Goal: Find specific page/section: Find specific page/section

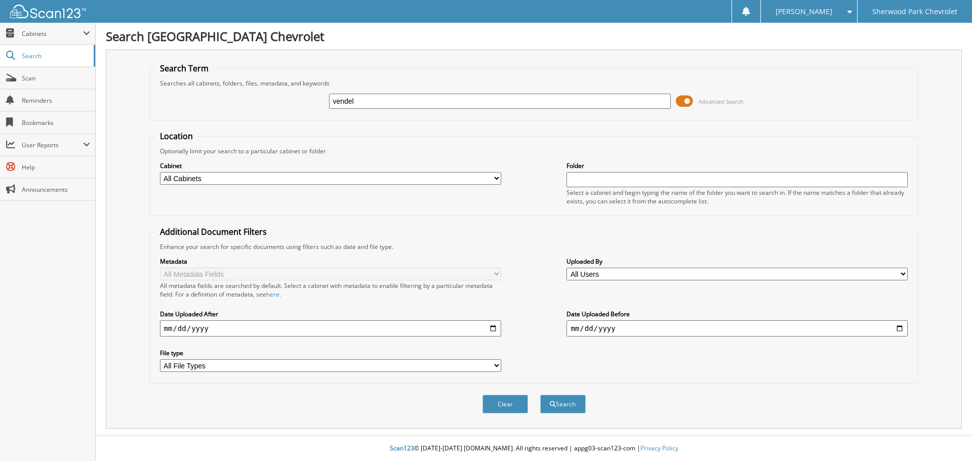
type input "vendel"
click at [540, 395] on button "Search" at bounding box center [563, 404] width 46 height 19
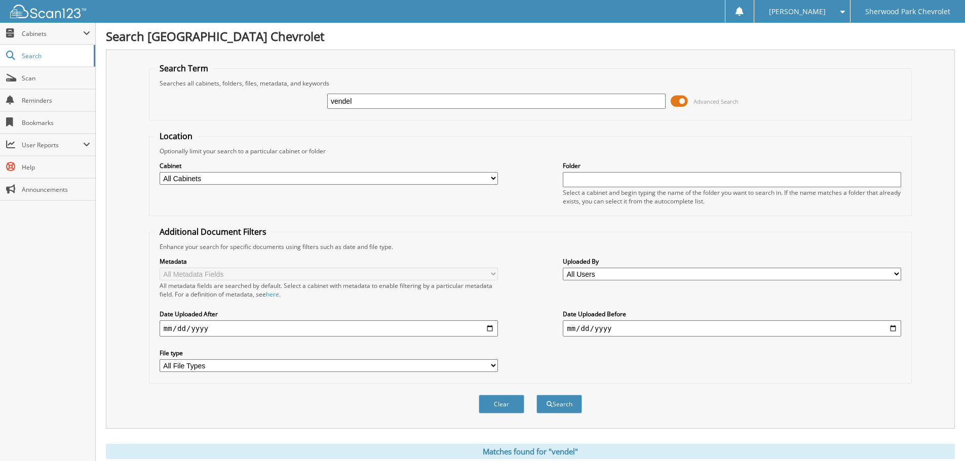
click at [376, 102] on input "vendel" at bounding box center [496, 101] width 338 height 15
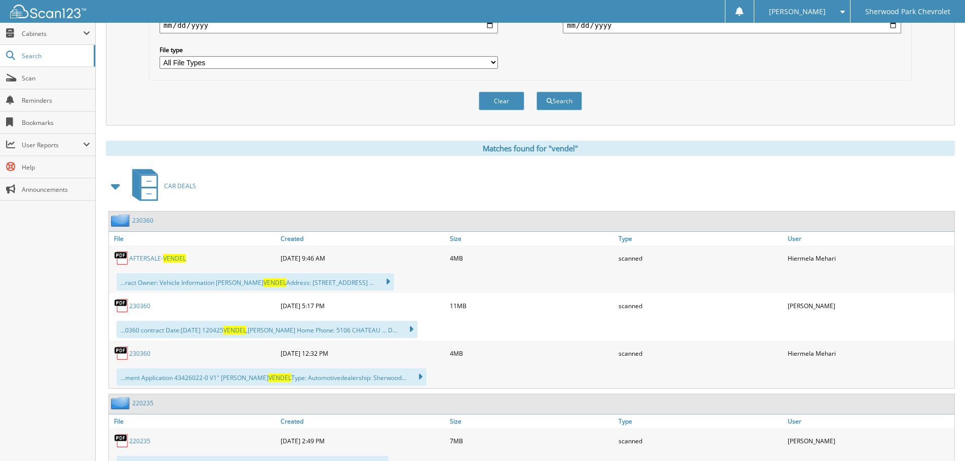
scroll to position [304, 0]
click at [145, 219] on link "230360" at bounding box center [142, 220] width 21 height 9
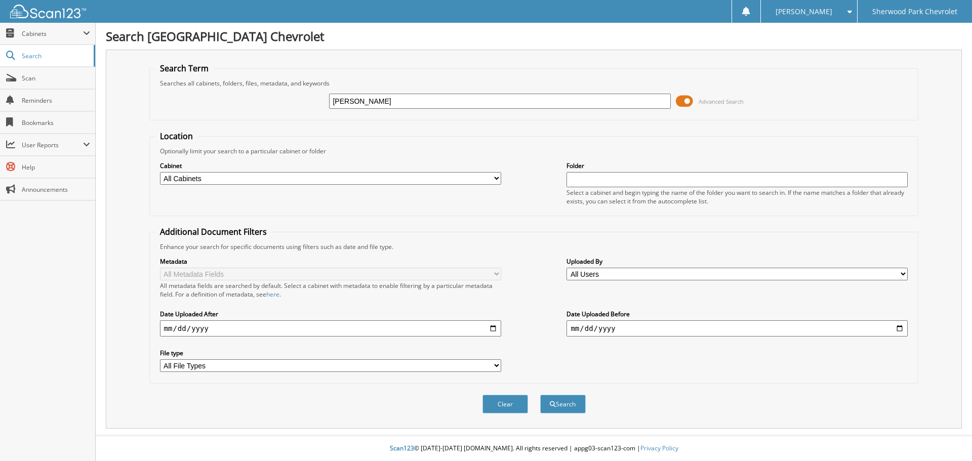
type input "giles"
click at [540, 395] on button "Search" at bounding box center [563, 404] width 46 height 19
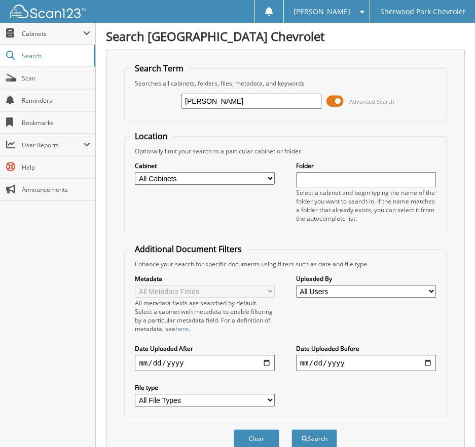
drag, startPoint x: 222, startPoint y: 101, endPoint x: -14, endPoint y: 86, distance: 236.0
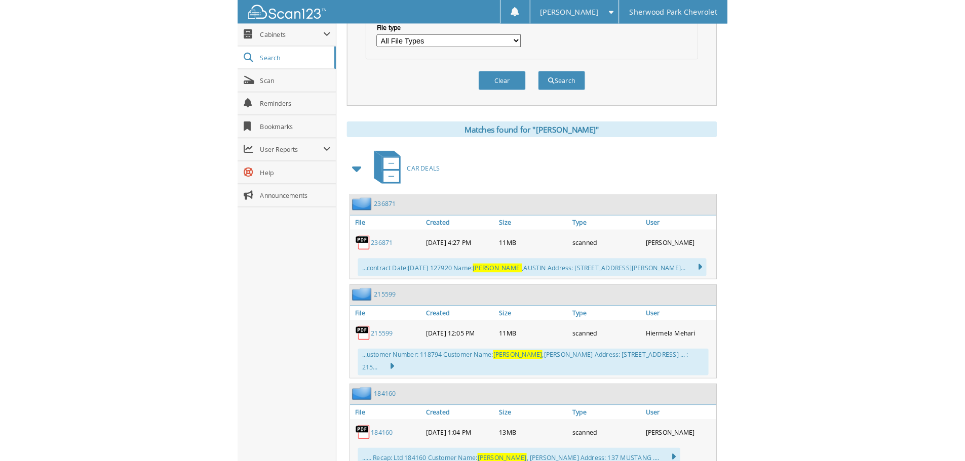
scroll to position [456, 0]
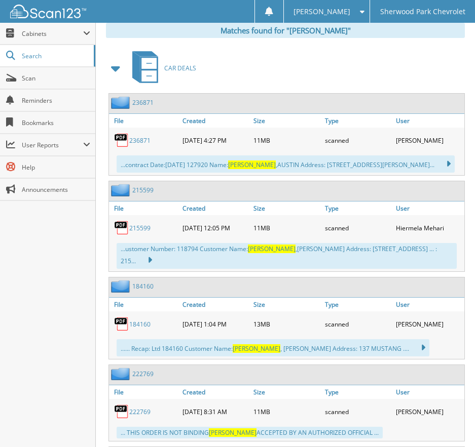
click at [142, 140] on link "236871" at bounding box center [139, 140] width 21 height 9
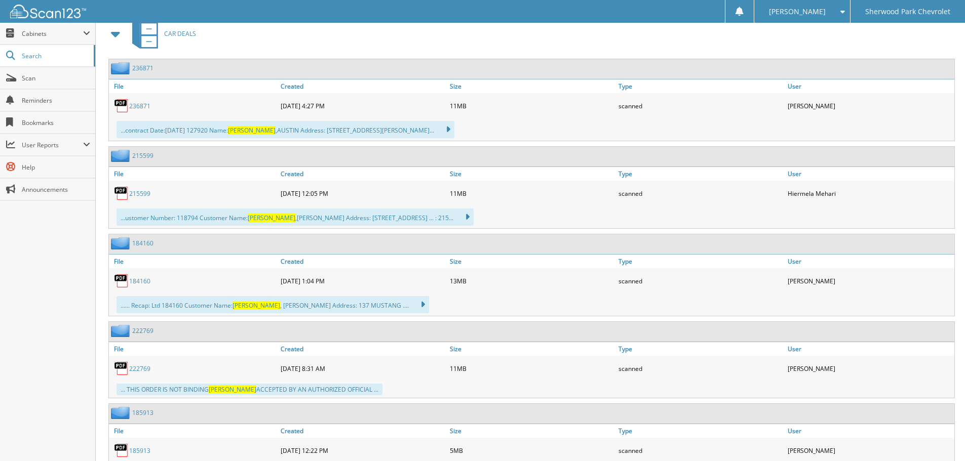
click at [193, 106] on div "236871" at bounding box center [193, 106] width 169 height 20
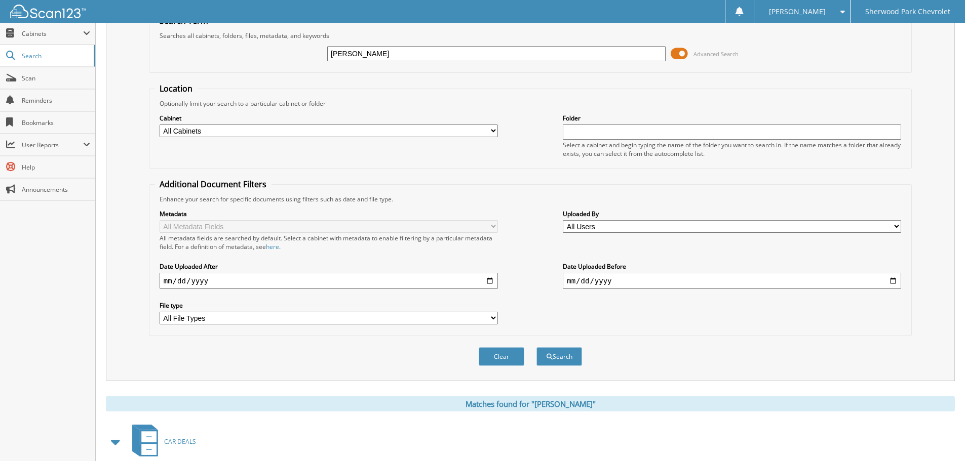
scroll to position [0, 0]
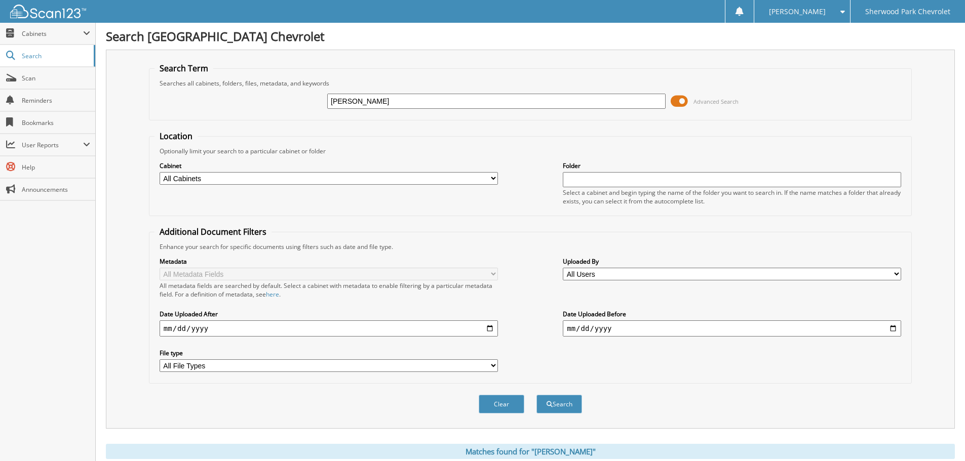
drag, startPoint x: 208, startPoint y: 100, endPoint x: 189, endPoint y: 106, distance: 19.7
click at [189, 106] on div "giles Advanced Search" at bounding box center [530, 101] width 752 height 27
type input "ofstie"
click at [536, 395] on button "Search" at bounding box center [559, 404] width 46 height 19
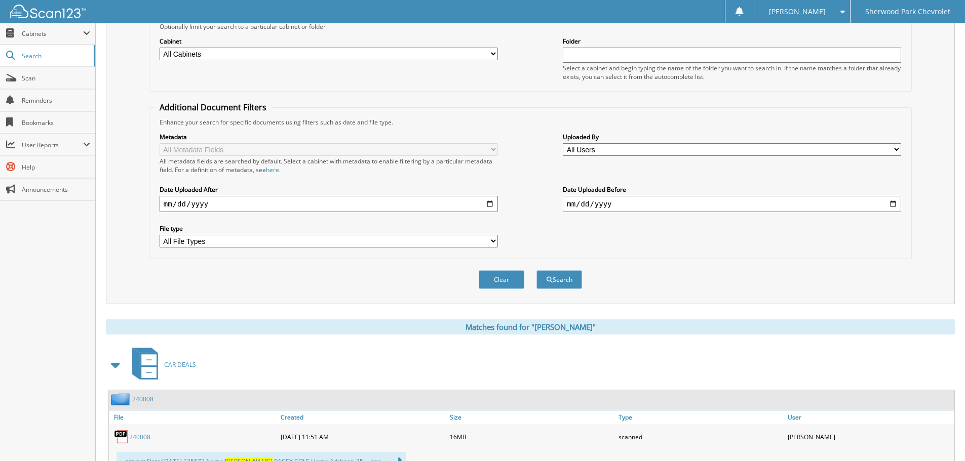
scroll to position [299, 0]
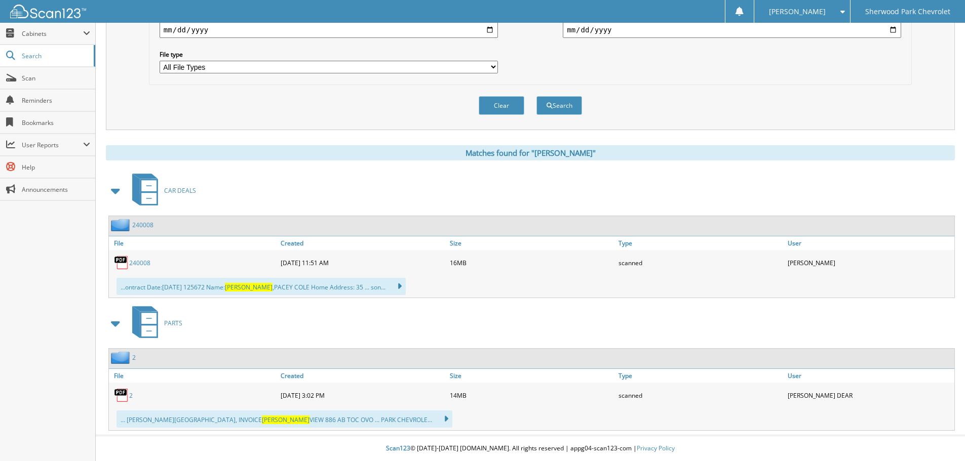
click at [144, 261] on link "240008" at bounding box center [139, 263] width 21 height 9
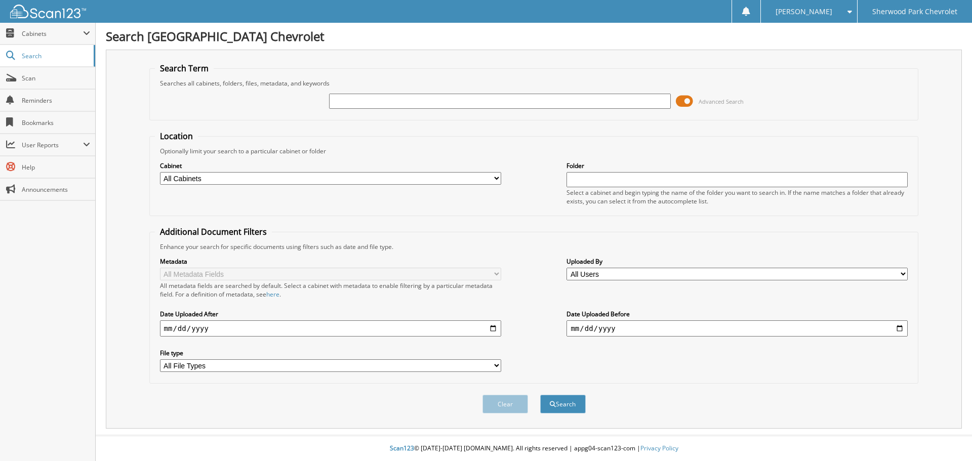
click at [383, 101] on input "text" at bounding box center [499, 101] width 341 height 15
type input "DOBBERTHIEN"
click at [540, 395] on button "Search" at bounding box center [563, 404] width 46 height 19
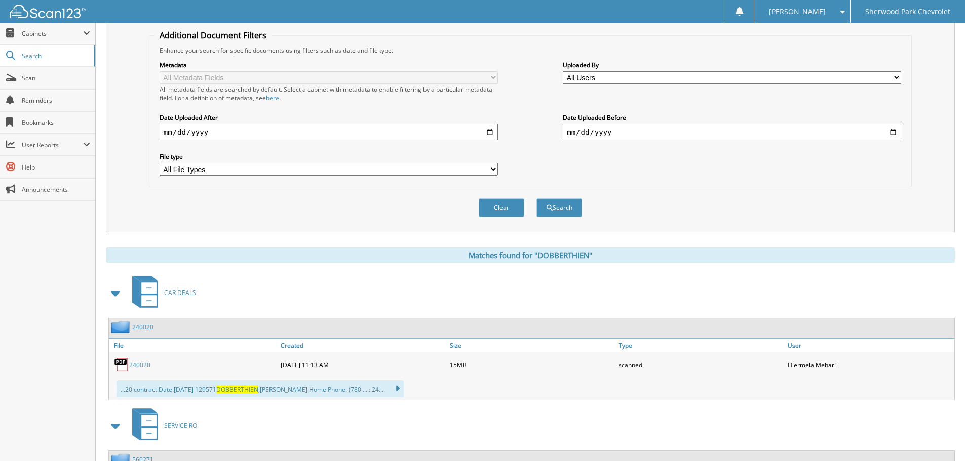
scroll to position [304, 0]
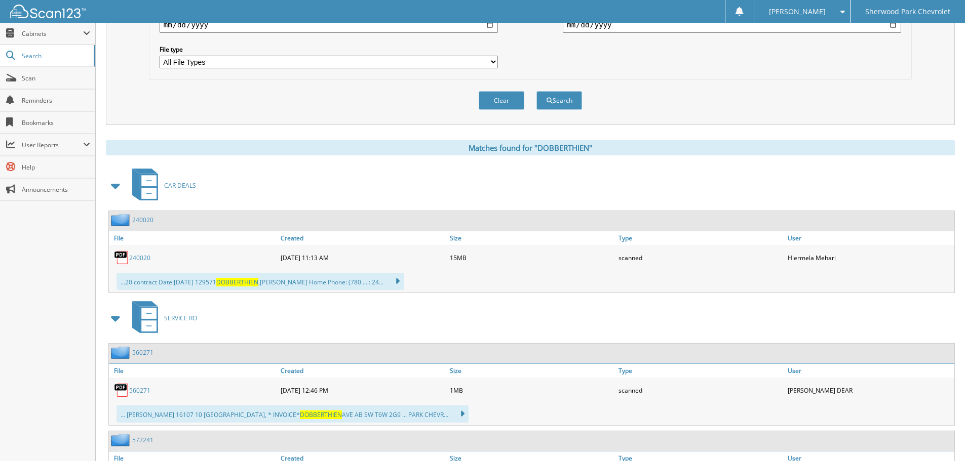
click at [140, 257] on link "240020" at bounding box center [139, 258] width 21 height 9
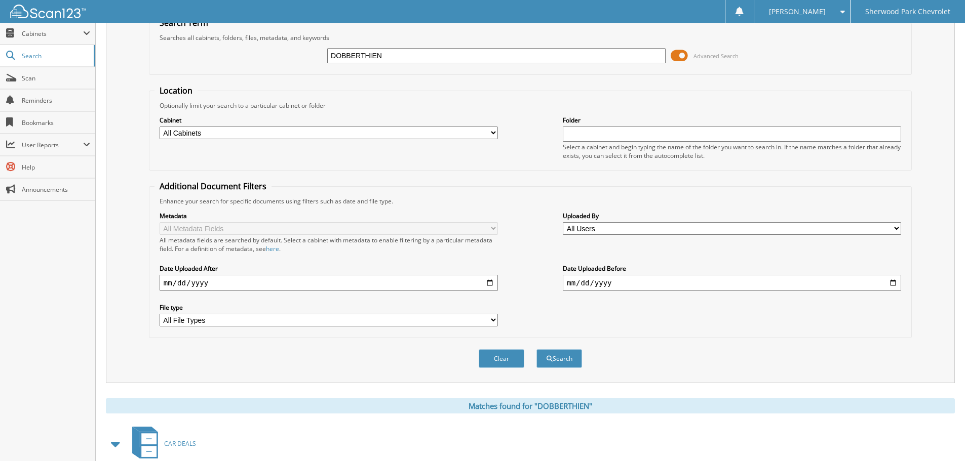
scroll to position [0, 0]
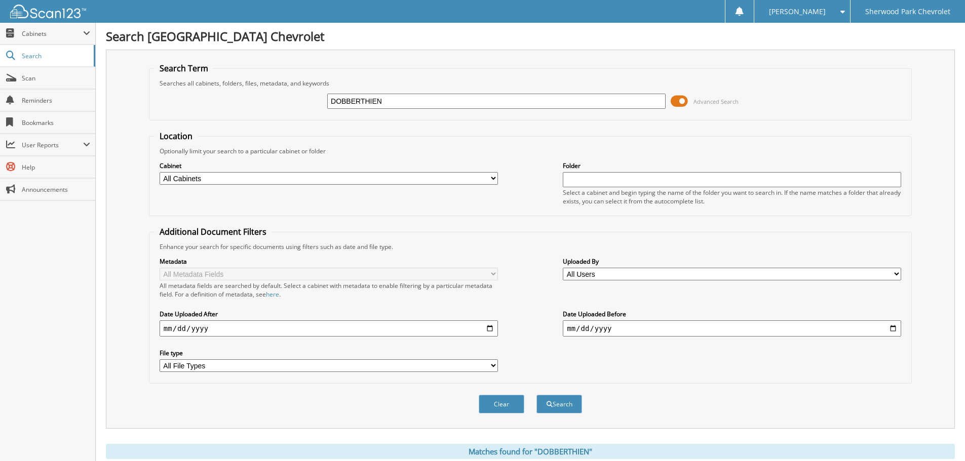
drag, startPoint x: 419, startPoint y: 104, endPoint x: 219, endPoint y: 108, distance: 200.1
click at [219, 108] on div "DOBBERTHIEN Advanced Search" at bounding box center [530, 101] width 752 height 27
type input "chanasyk"
click at [536, 395] on button "Search" at bounding box center [559, 404] width 46 height 19
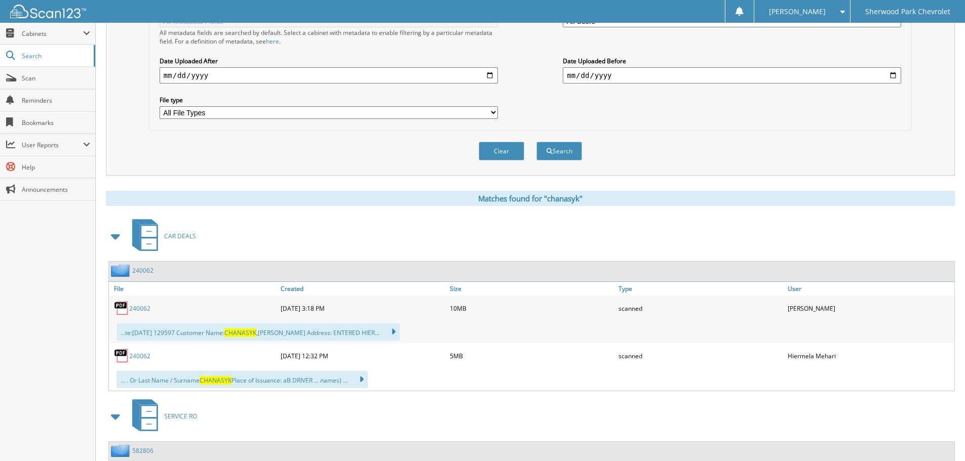
click at [145, 310] on link "240062" at bounding box center [139, 308] width 21 height 9
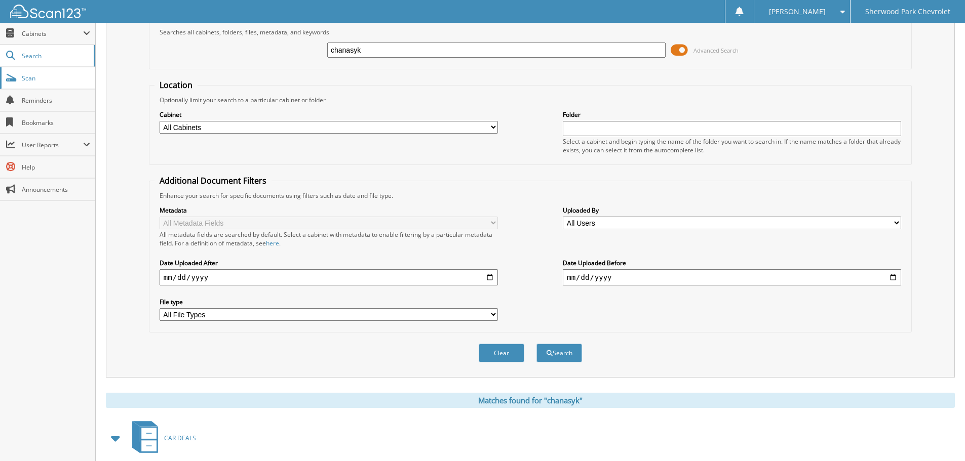
scroll to position [0, 0]
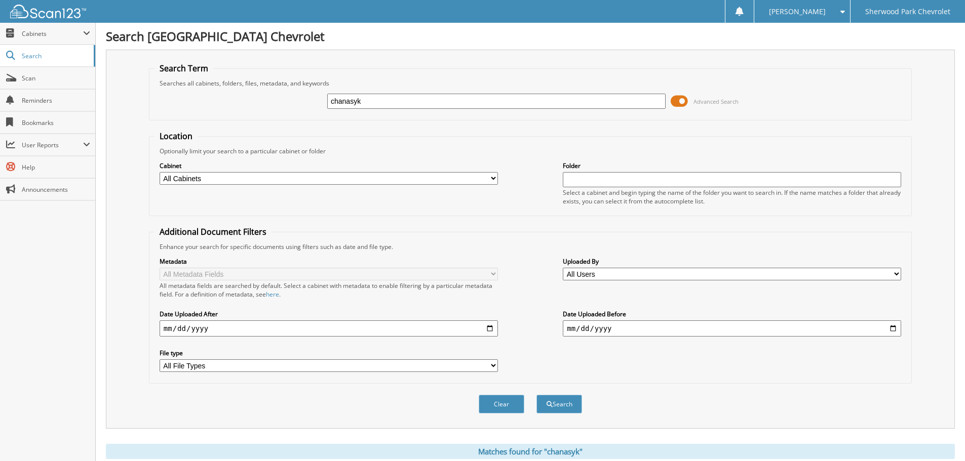
drag, startPoint x: 318, startPoint y: 94, endPoint x: 98, endPoint y: 90, distance: 219.8
click at [111, 88] on div "Search Term Searches all cabinets, folders, files, metadata, and keywords chana…" at bounding box center [530, 239] width 849 height 379
type input "ozipko"
click at [536, 395] on button "Search" at bounding box center [559, 404] width 46 height 19
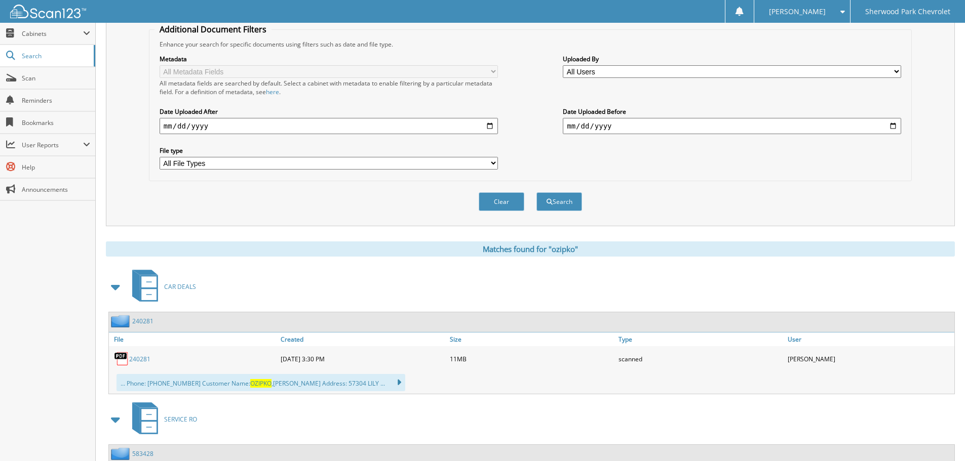
click at [148, 363] on link "240281" at bounding box center [139, 359] width 21 height 9
